Goal: Task Accomplishment & Management: Use online tool/utility

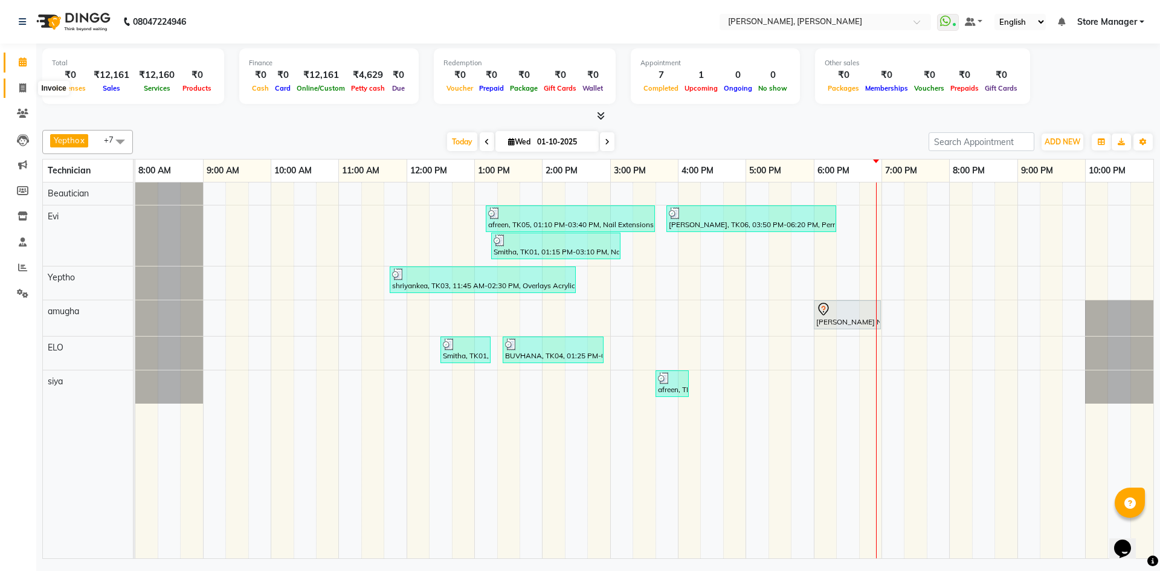
click at [22, 92] on span at bounding box center [22, 89] width 21 height 14
select select "7173"
select select "service"
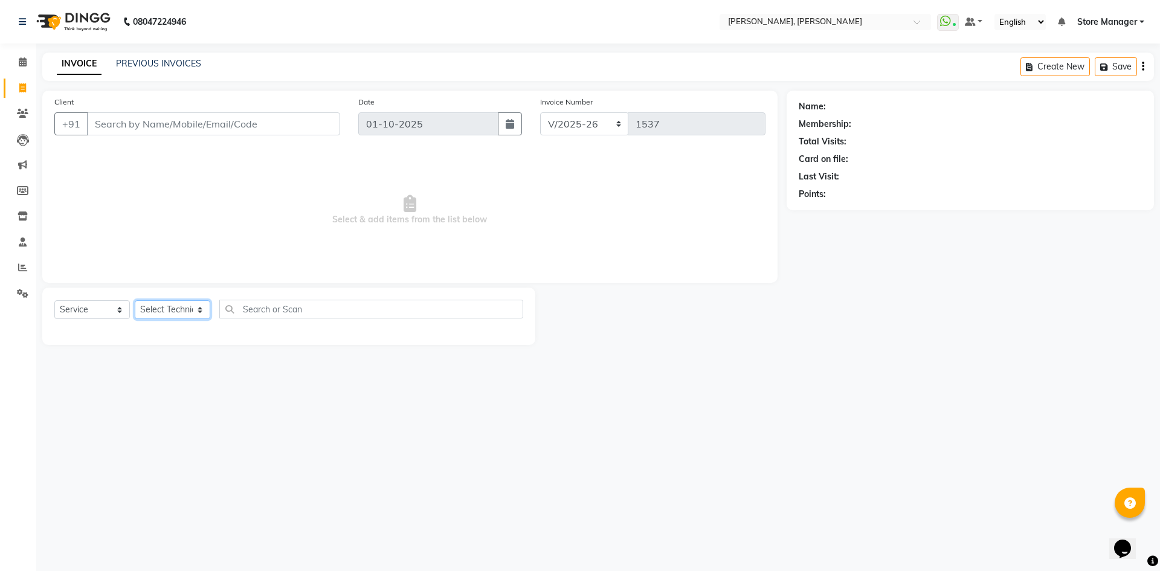
drag, startPoint x: 200, startPoint y: 309, endPoint x: 201, endPoint y: 317, distance: 8.5
click at [200, 309] on select "Select Technician amugha Beautician ELO Evi MANAGER [PERSON_NAME] [PERSON_NAME]…" at bounding box center [172, 309] width 75 height 19
select select "90383"
click at [135, 300] on select "Select Technician amugha Beautician ELO Evi MANAGER [PERSON_NAME] [PERSON_NAME]…" at bounding box center [172, 309] width 75 height 19
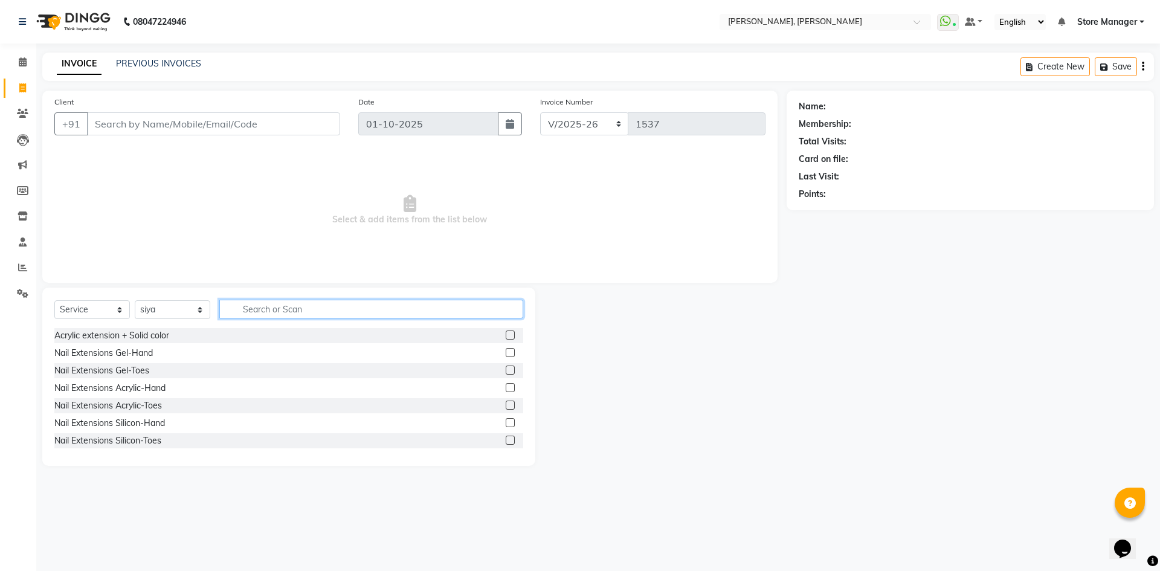
click at [262, 311] on input "text" at bounding box center [371, 309] width 304 height 19
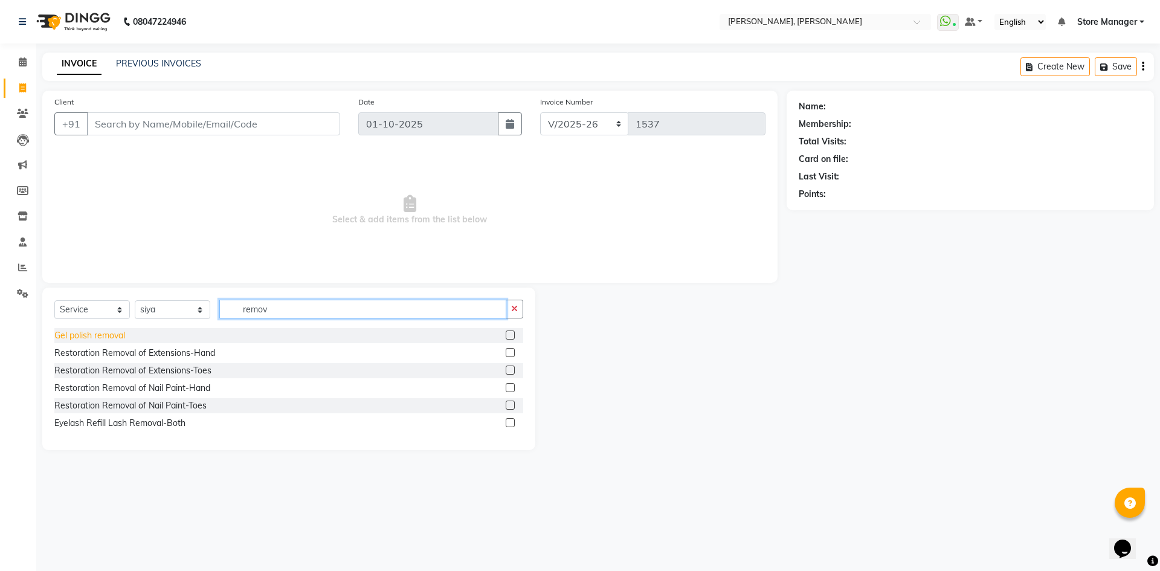
type input "remov"
click at [106, 334] on div "Gel polish removal" at bounding box center [89, 335] width 71 height 13
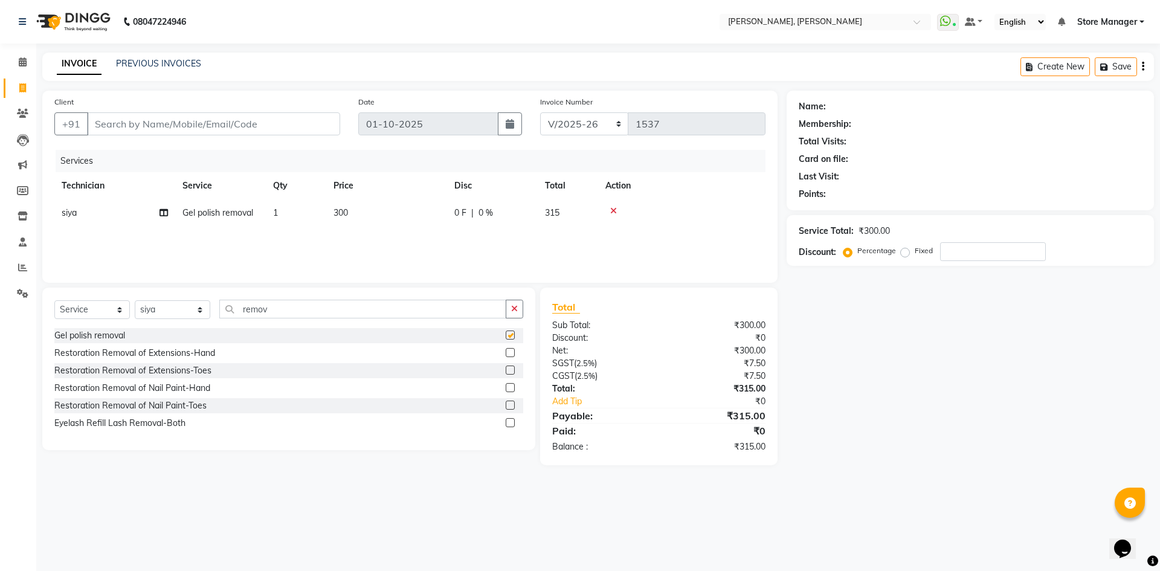
checkbox input "false"
click at [186, 126] on input "Client" at bounding box center [213, 123] width 253 height 23
type input "n"
type input "0"
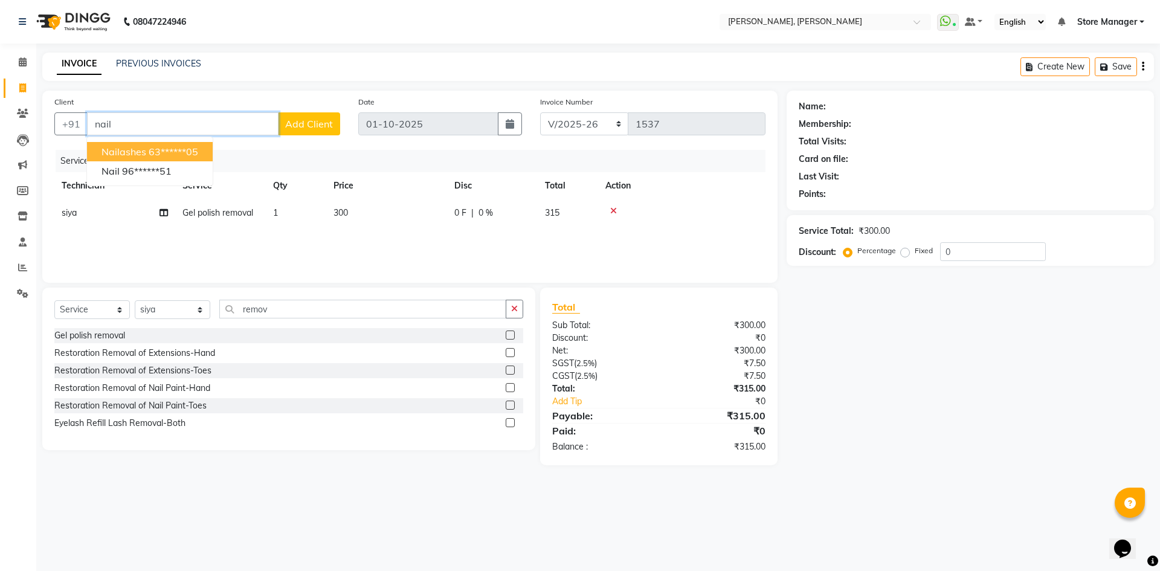
click at [146, 149] on button "nailashes 63******05" at bounding box center [150, 151] width 126 height 19
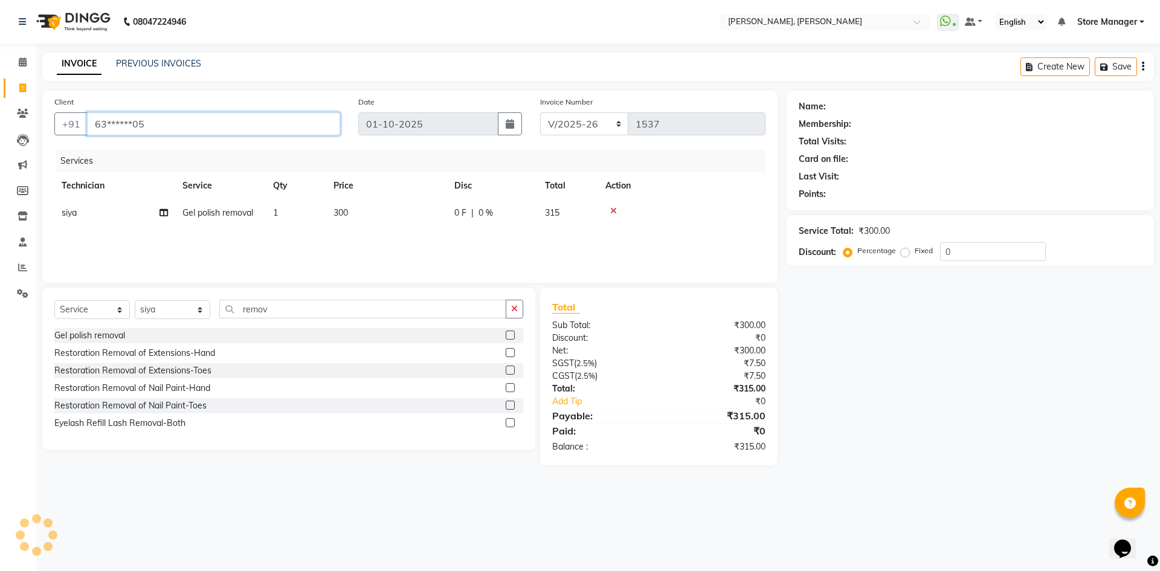
type input "63******05"
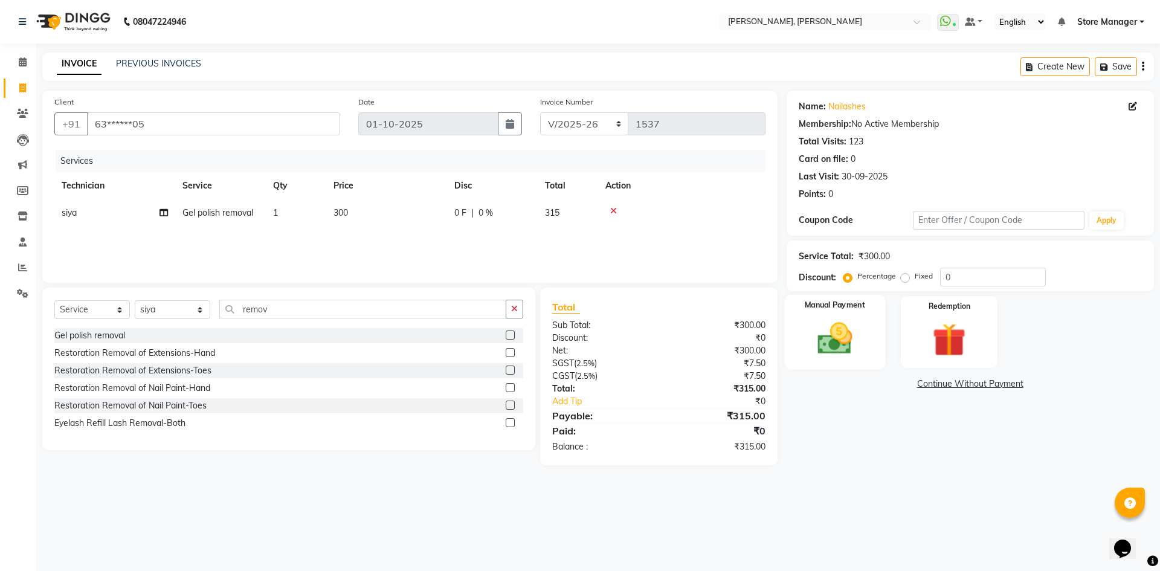
click at [818, 308] on label "Manual Payment" at bounding box center [834, 305] width 60 height 11
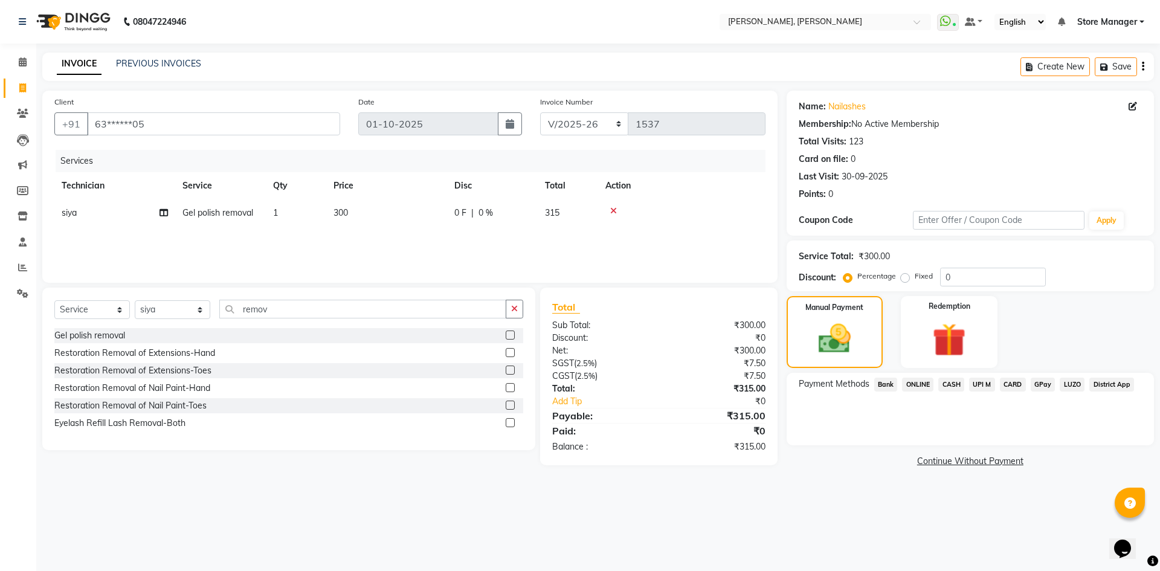
click at [910, 385] on span "ONLINE" at bounding box center [917, 384] width 31 height 14
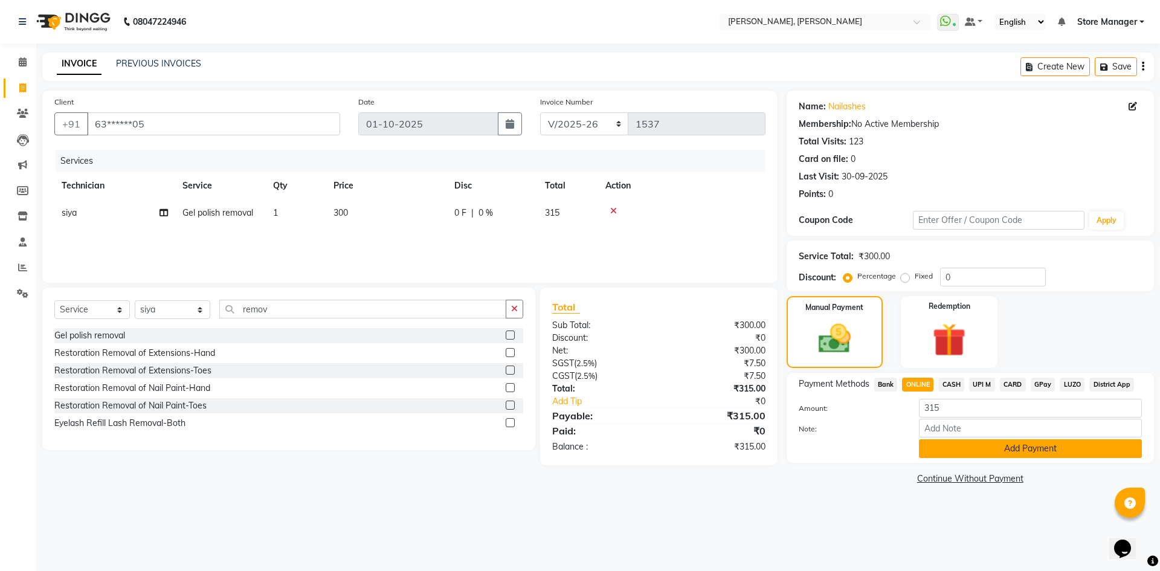
click at [932, 441] on button "Add Payment" at bounding box center [1030, 448] width 223 height 19
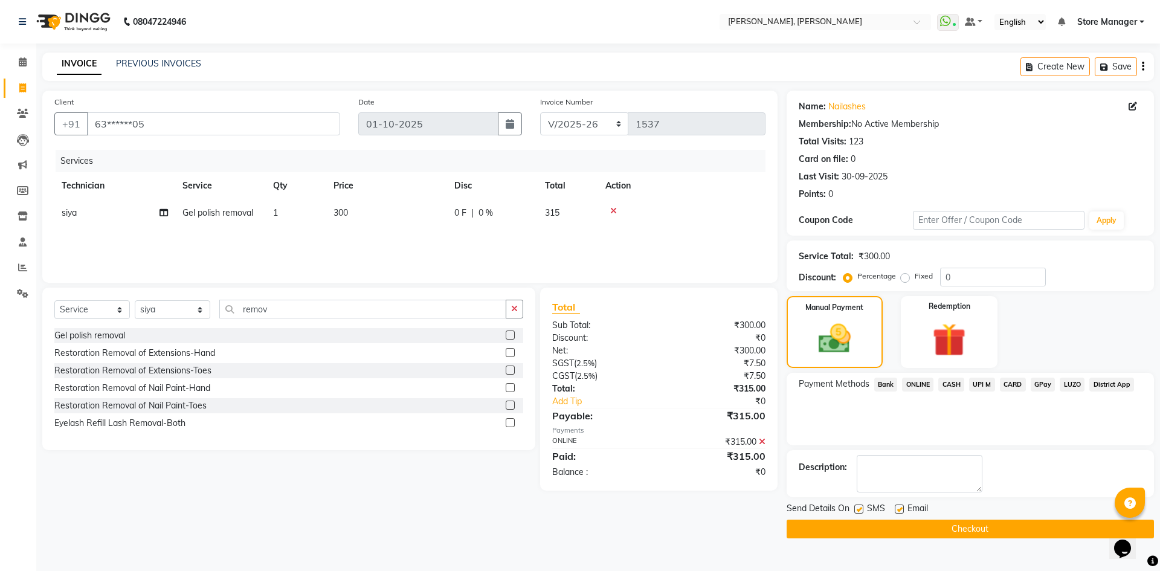
click at [942, 528] on button "Checkout" at bounding box center [969, 528] width 367 height 19
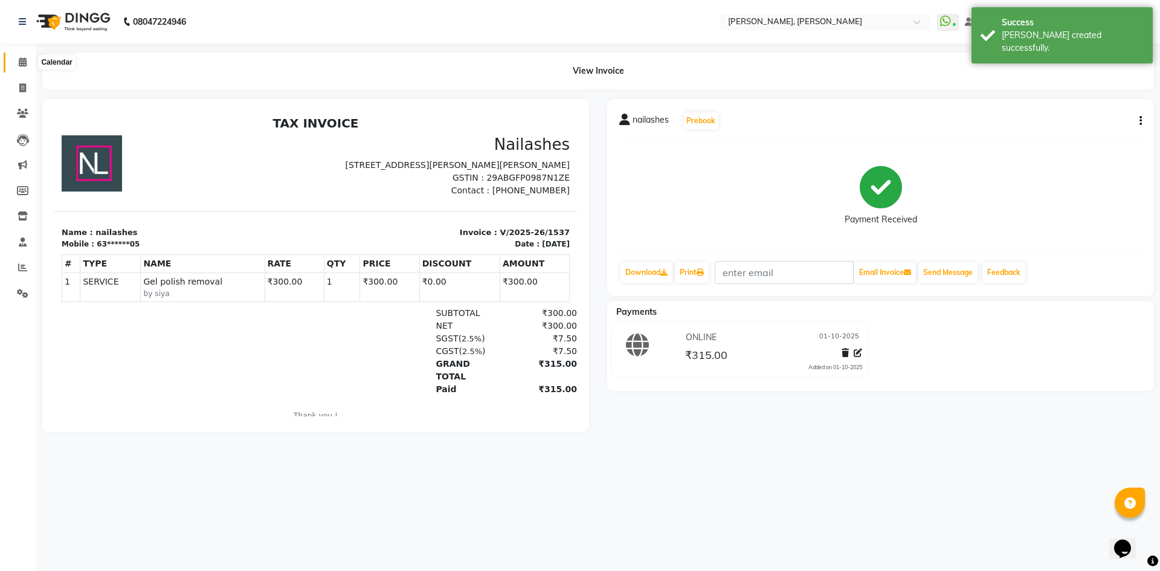
click at [31, 57] on span at bounding box center [22, 63] width 21 height 14
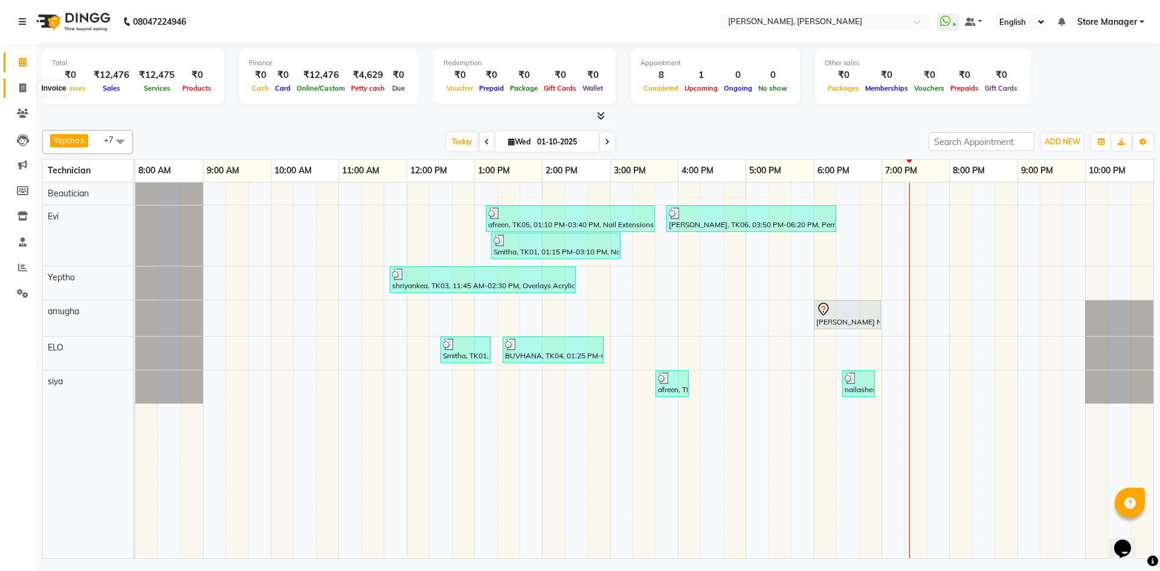
click at [22, 87] on icon at bounding box center [22, 87] width 7 height 9
select select "service"
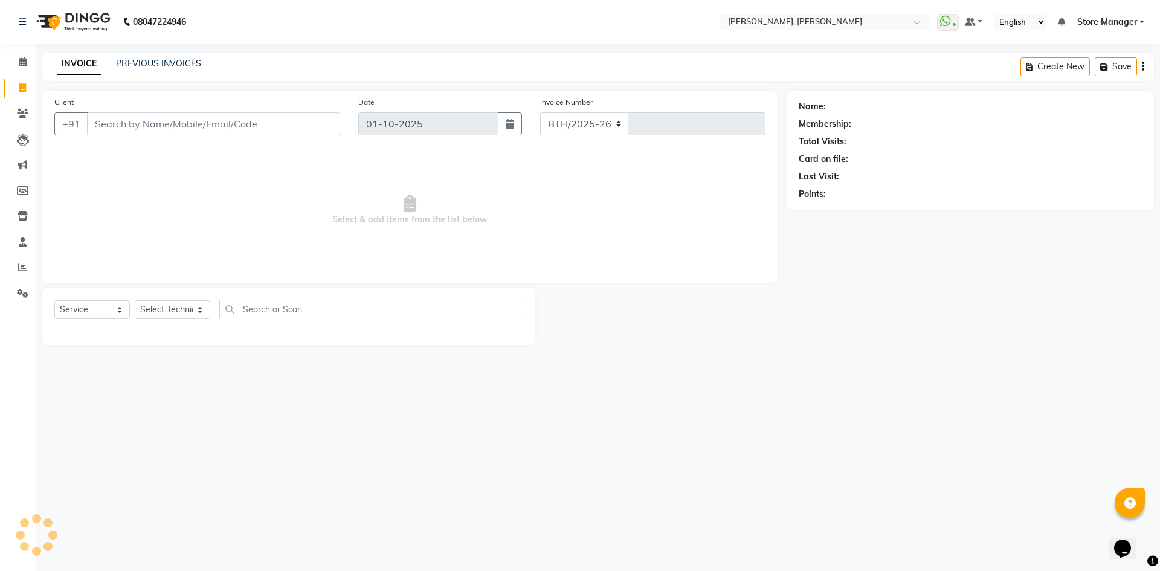
select select "7173"
type input "1538"
click at [96, 9] on nav "08047224946 Select Location × [GEOGRAPHIC_DATA], [PERSON_NAME] Nagar WhatsApp S…" at bounding box center [580, 21] width 1160 height 43
click at [21, 62] on icon at bounding box center [23, 61] width 8 height 9
